Goal: Book appointment/travel/reservation

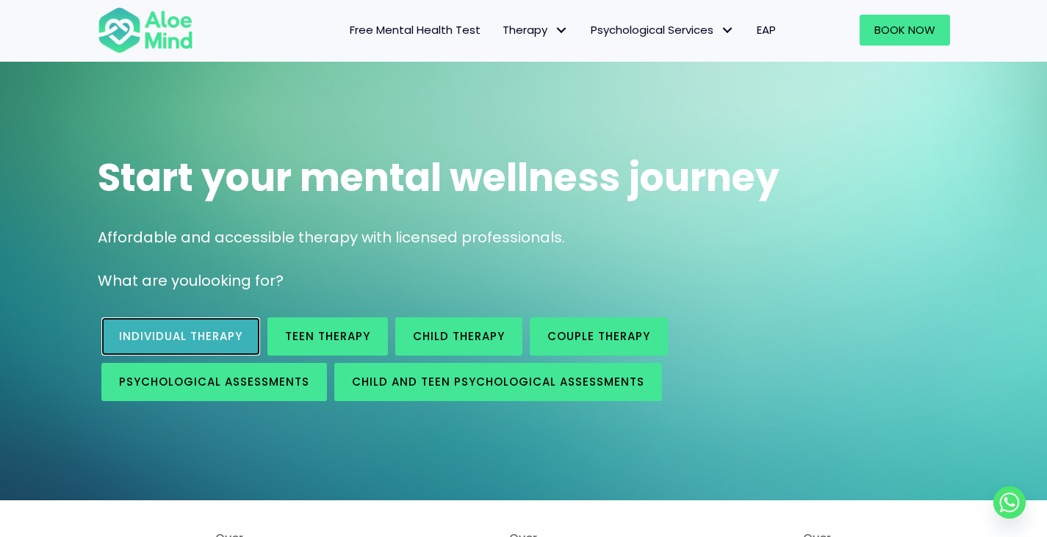
click at [199, 319] on link "Individual therapy" at bounding box center [180, 337] width 159 height 38
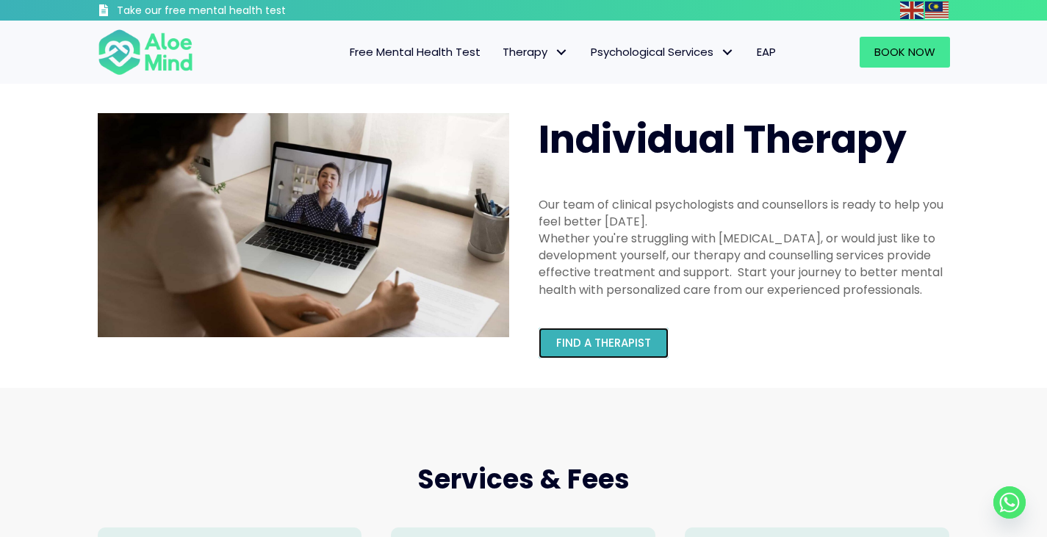
click at [626, 344] on span "Find a therapist" at bounding box center [603, 342] width 95 height 15
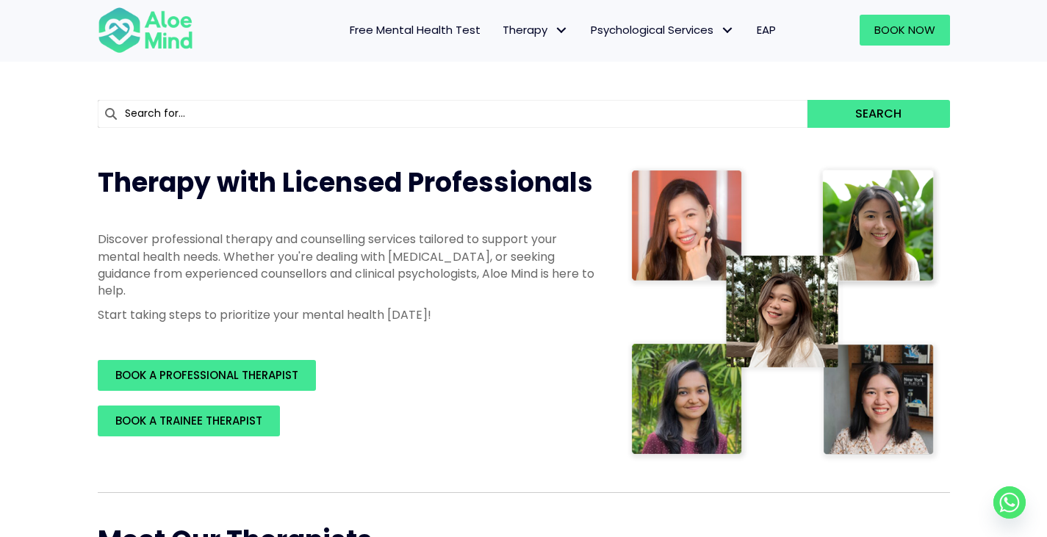
scroll to position [102, 0]
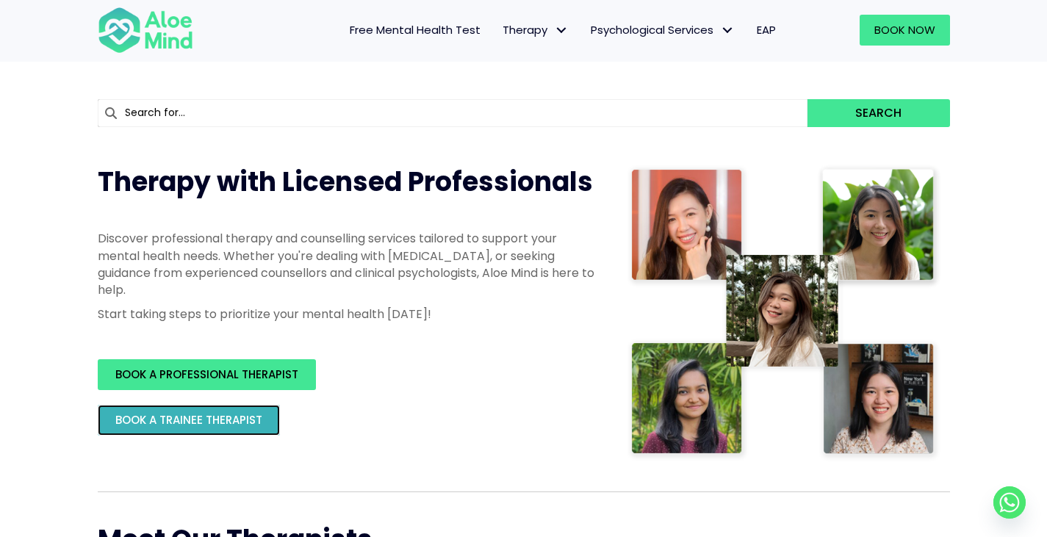
click at [247, 429] on link "BOOK A TRAINEE THERAPIST" at bounding box center [189, 420] width 182 height 31
